Goal: Check status: Check status

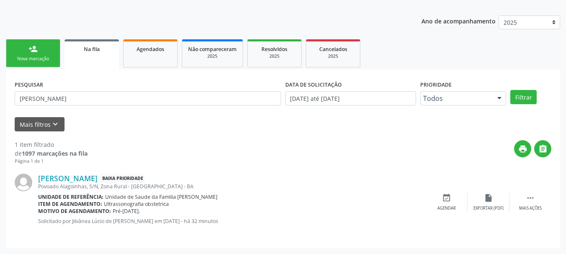
scroll to position [86, 0]
click at [137, 47] on span "Agendados" at bounding box center [150, 49] width 28 height 7
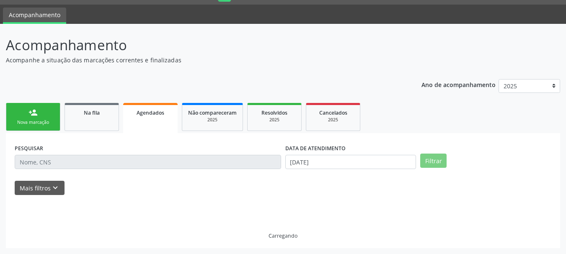
scroll to position [4, 0]
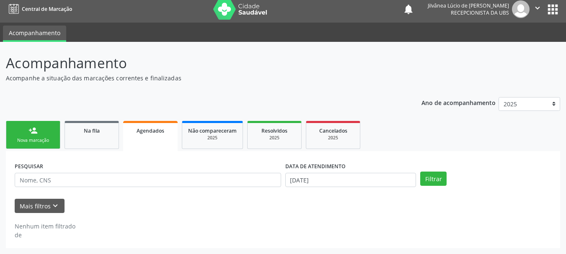
click at [327, 159] on div "PESQUISAR DATA DE ATENDIMENTO [DATE] Filtrar UNIDADE EXECUTANTE [GEOGRAPHIC_DAT…" at bounding box center [283, 199] width 554 height 97
click at [339, 186] on input "[DATE]" at bounding box center [350, 180] width 131 height 14
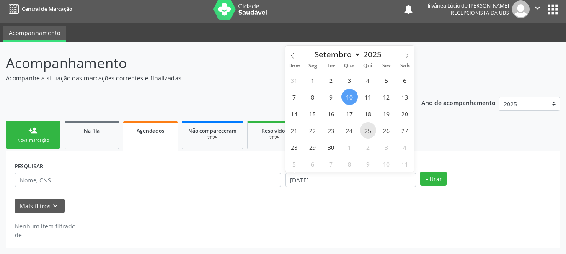
click at [368, 127] on span "25" at bounding box center [368, 130] width 16 height 16
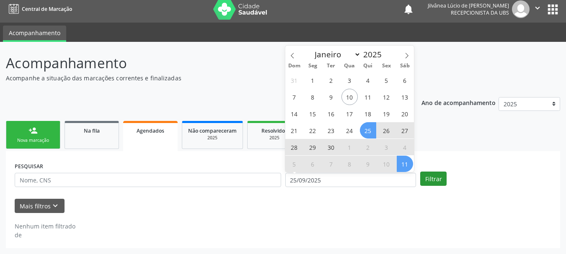
click at [429, 149] on ul "person_add Nova marcação Na fila Agendados Não compareceram 2025 Resolvidos 202…" at bounding box center [283, 135] width 554 height 32
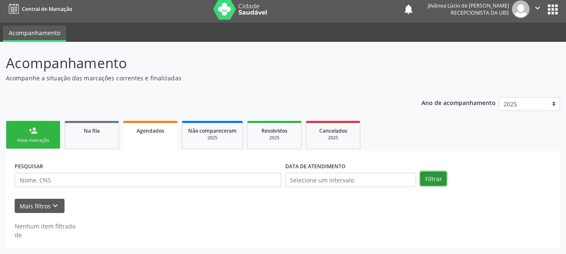
click at [435, 181] on button "Filtrar" at bounding box center [433, 179] width 26 height 14
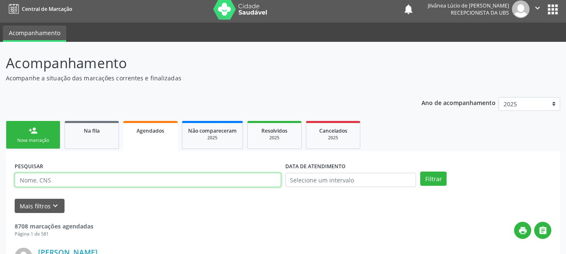
click at [184, 180] on input "text" at bounding box center [148, 180] width 266 height 14
paste input "[PERSON_NAME]"
click at [420, 172] on button "Filtrar" at bounding box center [433, 179] width 26 height 14
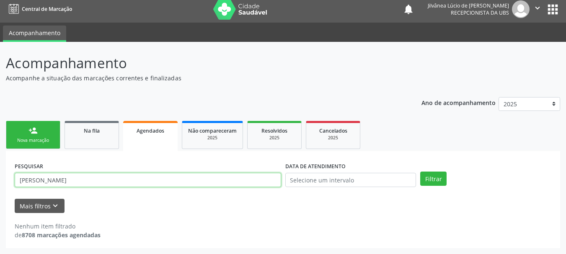
click at [61, 180] on input "[PERSON_NAME]" at bounding box center [148, 180] width 266 height 14
click at [420, 172] on button "Filtrar" at bounding box center [433, 179] width 26 height 14
drag, startPoint x: 92, startPoint y: 181, endPoint x: 48, endPoint y: 181, distance: 43.5
click at [51, 181] on input "[PERSON_NAME]" at bounding box center [148, 180] width 266 height 14
click at [420, 172] on button "Filtrar" at bounding box center [433, 179] width 26 height 14
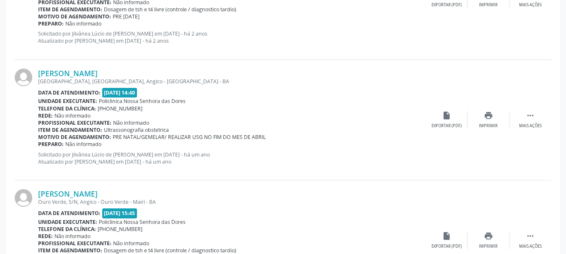
scroll to position [494, 0]
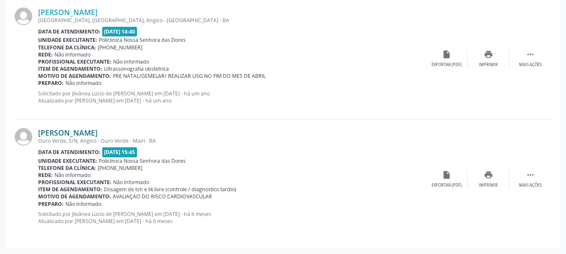
click at [85, 133] on link "[PERSON_NAME]" at bounding box center [67, 132] width 59 height 9
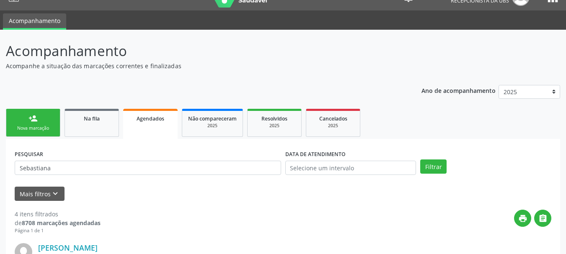
scroll to position [0, 0]
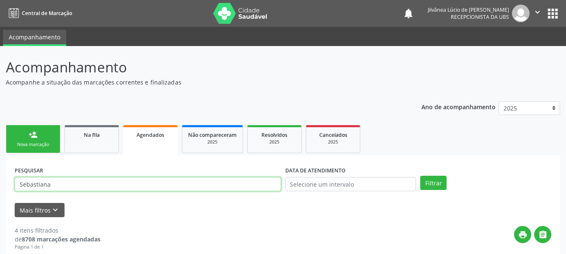
drag, startPoint x: 91, startPoint y: 184, endPoint x: 0, endPoint y: 198, distance: 92.4
paste input "[PERSON_NAME]"
type input "[PERSON_NAME]"
click at [420, 176] on button "Filtrar" at bounding box center [433, 183] width 26 height 14
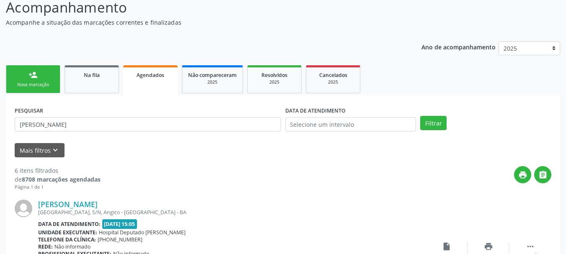
scroll to position [73, 0]
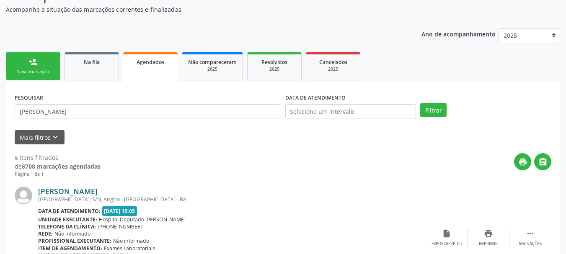
click at [66, 189] on link "[PERSON_NAME]" at bounding box center [67, 191] width 59 height 9
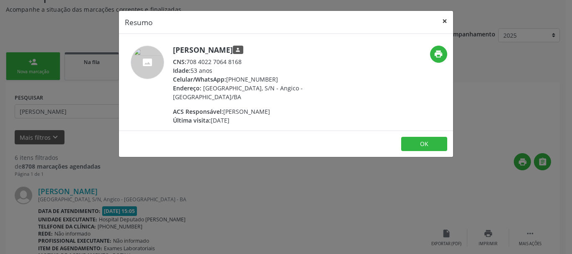
click at [443, 21] on button "×" at bounding box center [444, 21] width 17 height 21
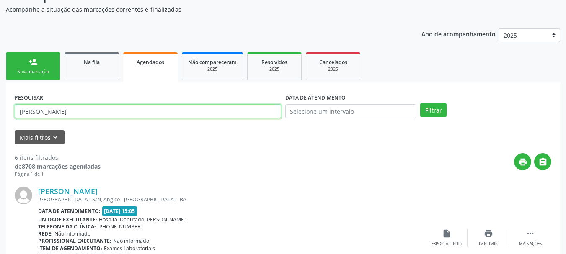
drag, startPoint x: 128, startPoint y: 111, endPoint x: 0, endPoint y: 122, distance: 128.2
click at [420, 103] on button "Filtrar" at bounding box center [433, 110] width 26 height 14
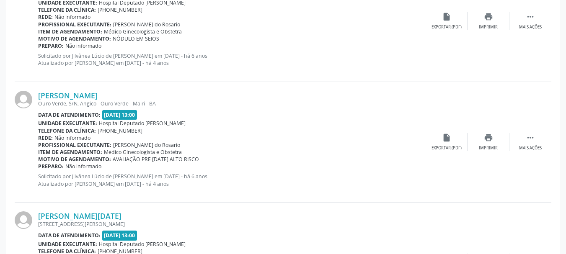
scroll to position [31, 0]
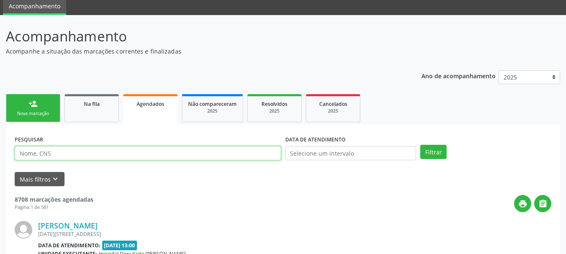
click at [111, 160] on input "text" at bounding box center [148, 153] width 266 height 14
paste input "[PERSON_NAME]"
click at [420, 145] on button "Filtrar" at bounding box center [433, 152] width 26 height 14
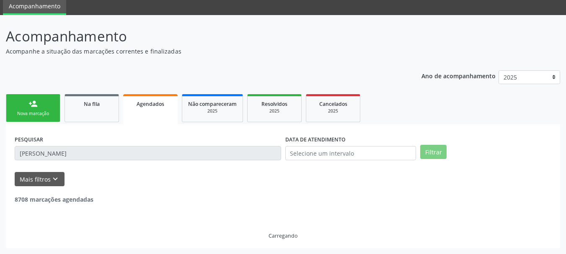
scroll to position [4, 0]
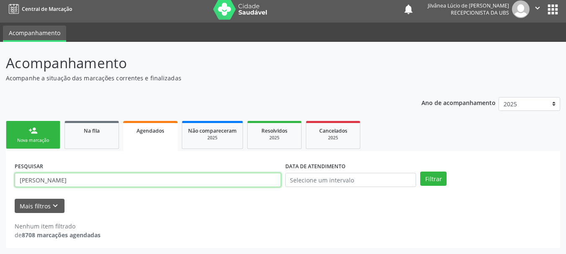
drag, startPoint x: 102, startPoint y: 182, endPoint x: 0, endPoint y: 185, distance: 101.8
click at [0, 185] on div "Acompanhamento Acompanhe a situação das marcações correntes e finalizadas Relat…" at bounding box center [283, 148] width 566 height 212
click at [420, 172] on button "Filtrar" at bounding box center [433, 179] width 26 height 14
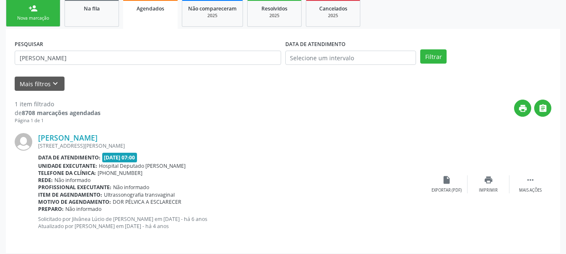
scroll to position [130, 0]
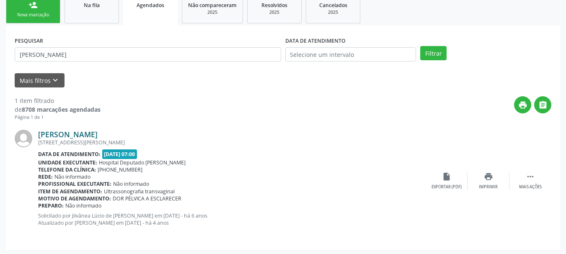
click at [69, 135] on link "[PERSON_NAME]" at bounding box center [67, 134] width 59 height 9
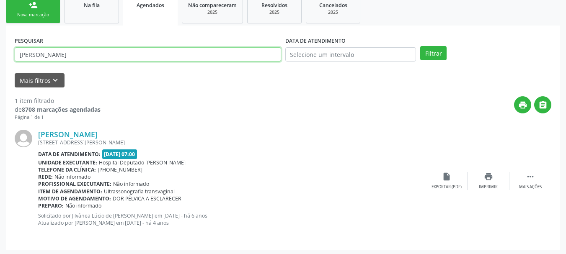
drag, startPoint x: 107, startPoint y: 50, endPoint x: 0, endPoint y: 73, distance: 109.5
click at [0, 73] on div "Acompanhamento Acompanhe a situação das marcações correntes e finalizadas Relat…" at bounding box center [283, 86] width 566 height 340
type input "[PERSON_NAME]"
click at [420, 46] on button "Filtrar" at bounding box center [433, 53] width 26 height 14
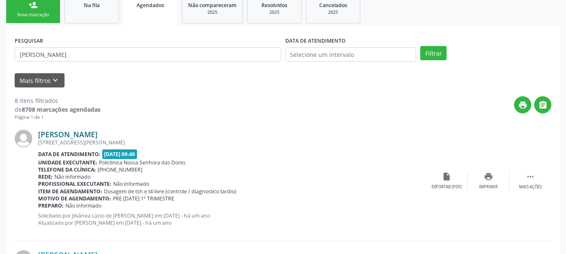
click at [70, 136] on link "[PERSON_NAME]" at bounding box center [67, 134] width 59 height 9
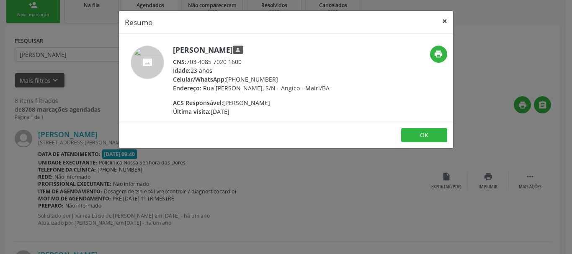
click at [445, 22] on button "×" at bounding box center [444, 21] width 17 height 21
